Goal: Task Accomplishment & Management: Manage account settings

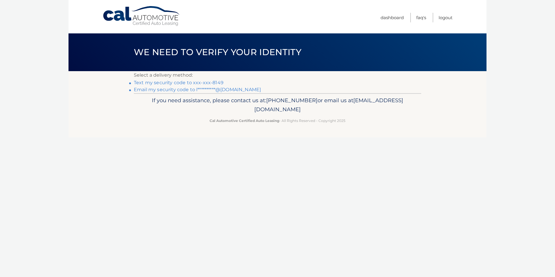
click at [235, 91] on link "**********" at bounding box center [197, 90] width 127 height 6
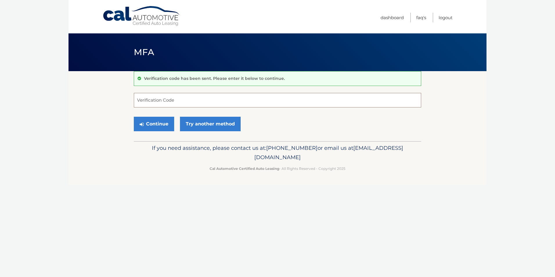
click at [171, 99] on input "Verification Code" at bounding box center [277, 100] width 287 height 15
click at [218, 100] on input "Verification Code" at bounding box center [277, 100] width 287 height 15
paste input "166384"
type input "166384"
click at [158, 122] on button "Continue" at bounding box center [154, 124] width 40 height 15
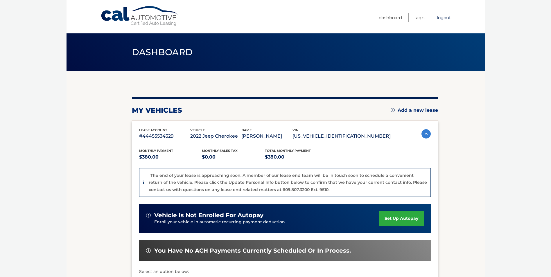
click at [438, 17] on link "Logout" at bounding box center [444, 18] width 14 height 10
